Goal: Check status: Check status

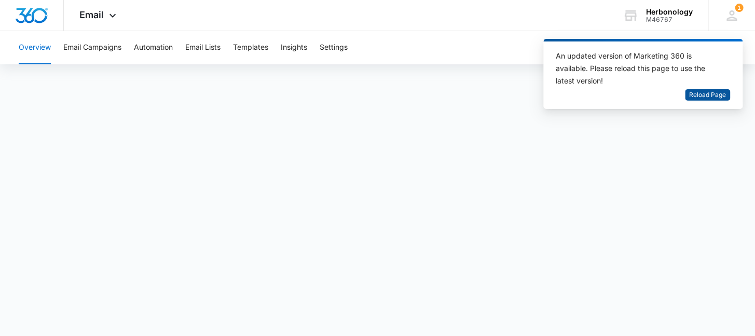
click at [376, 99] on span "Reload Page" at bounding box center [707, 95] width 37 height 10
